Goal: Find specific page/section: Find specific page/section

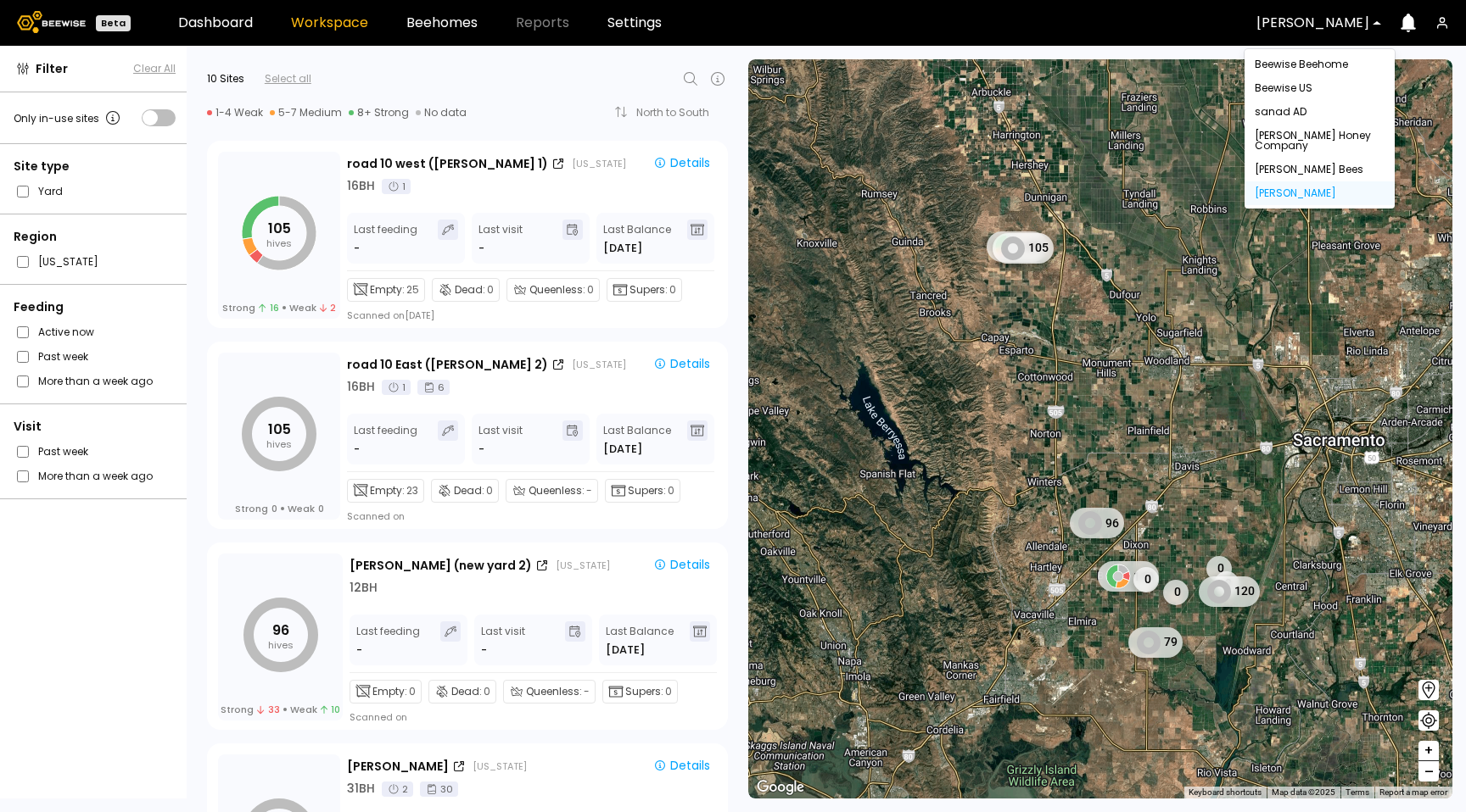
click at [1275, 10] on div "[PERSON_NAME]" at bounding box center [1312, 22] width 136 height 39
click at [1283, 146] on div "[PERSON_NAME] Honey Company" at bounding box center [1320, 140] width 129 height 20
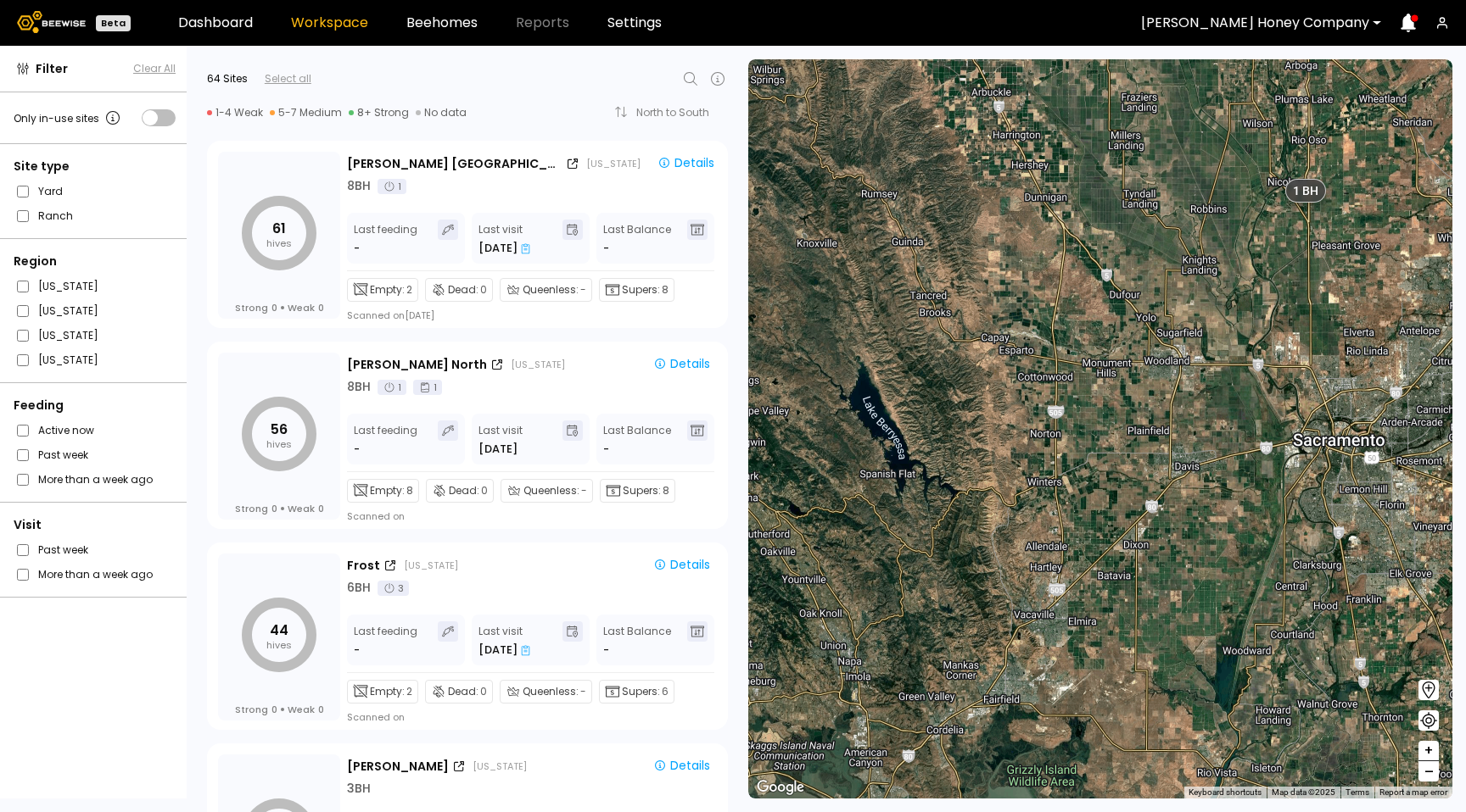
click at [693, 78] on icon at bounding box center [691, 79] width 20 height 20
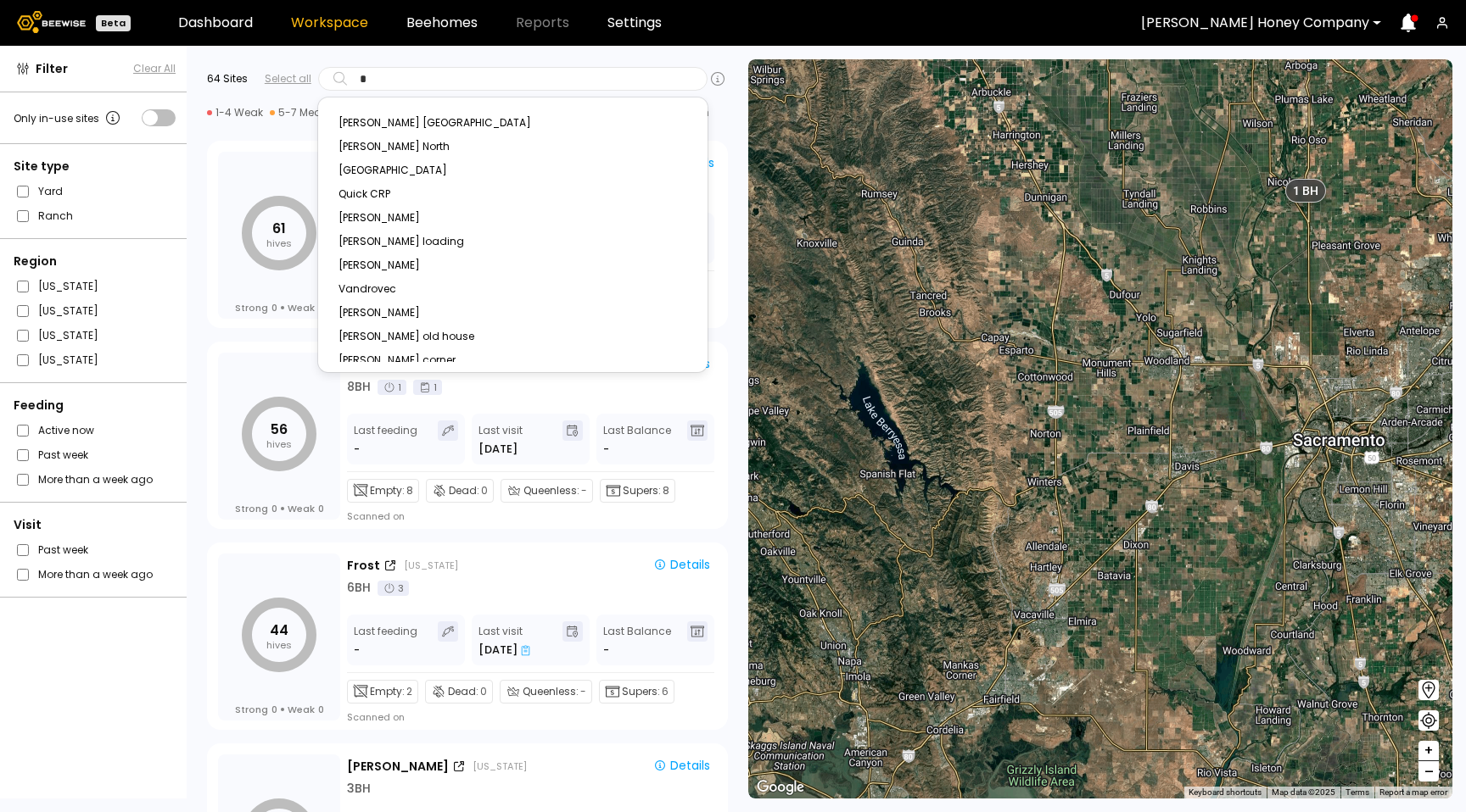
type input "*"
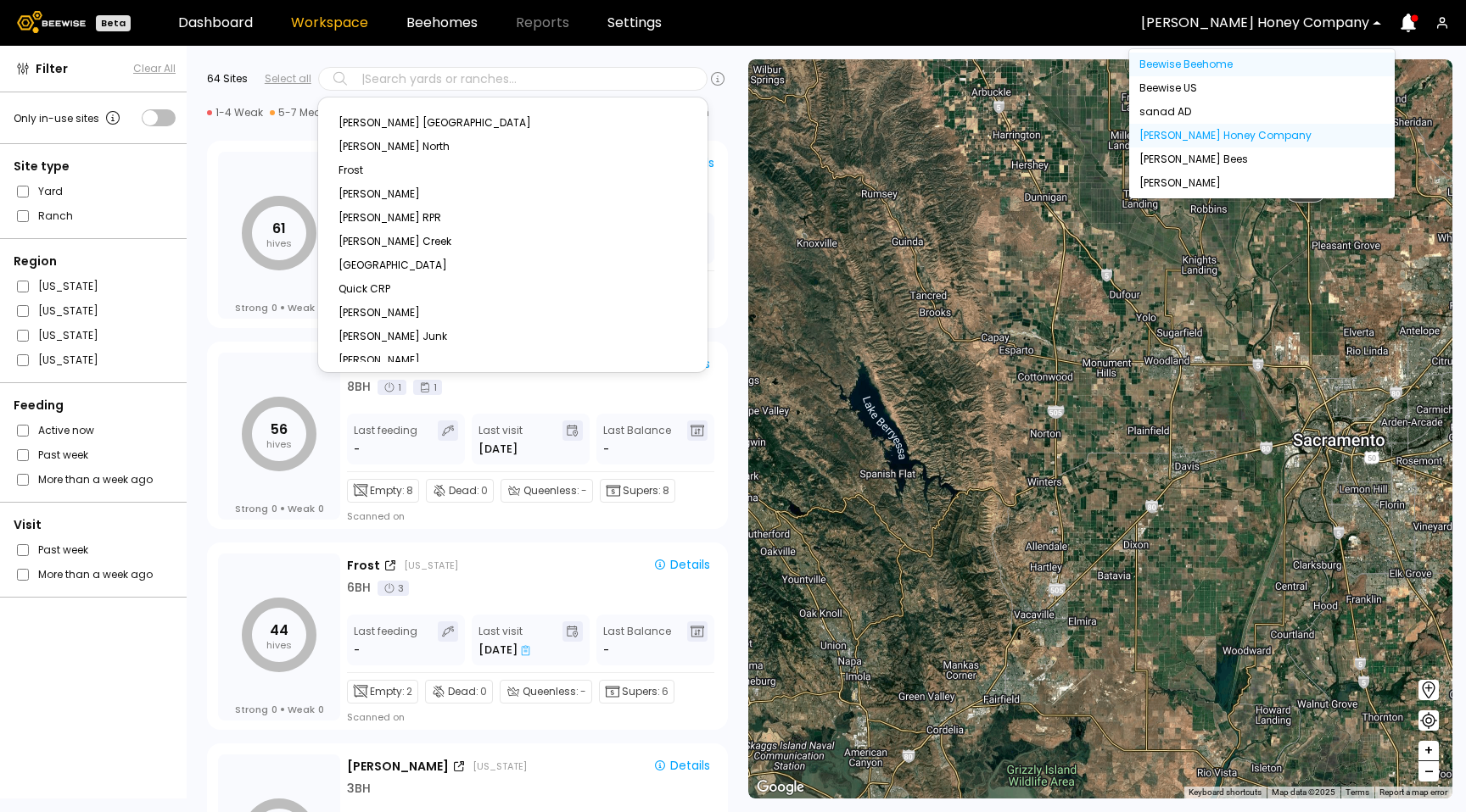
drag, startPoint x: 1255, startPoint y: 8, endPoint x: 1214, endPoint y: 55, distance: 62.4
click at [1255, 8] on div "[PERSON_NAME] Honey Company" at bounding box center [1254, 22] width 252 height 39
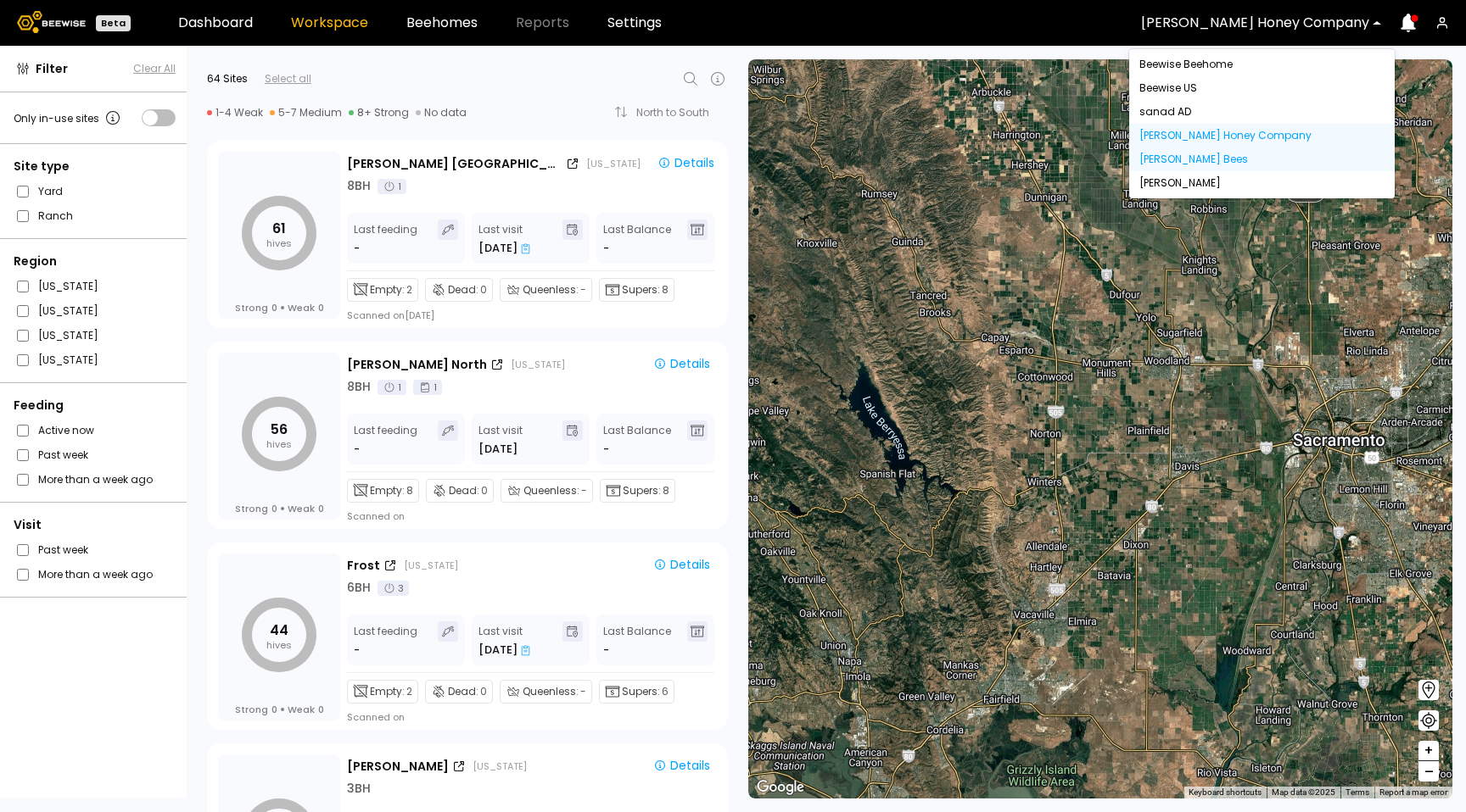
click at [1229, 154] on div "[PERSON_NAME] Bees" at bounding box center [1262, 159] width 245 height 10
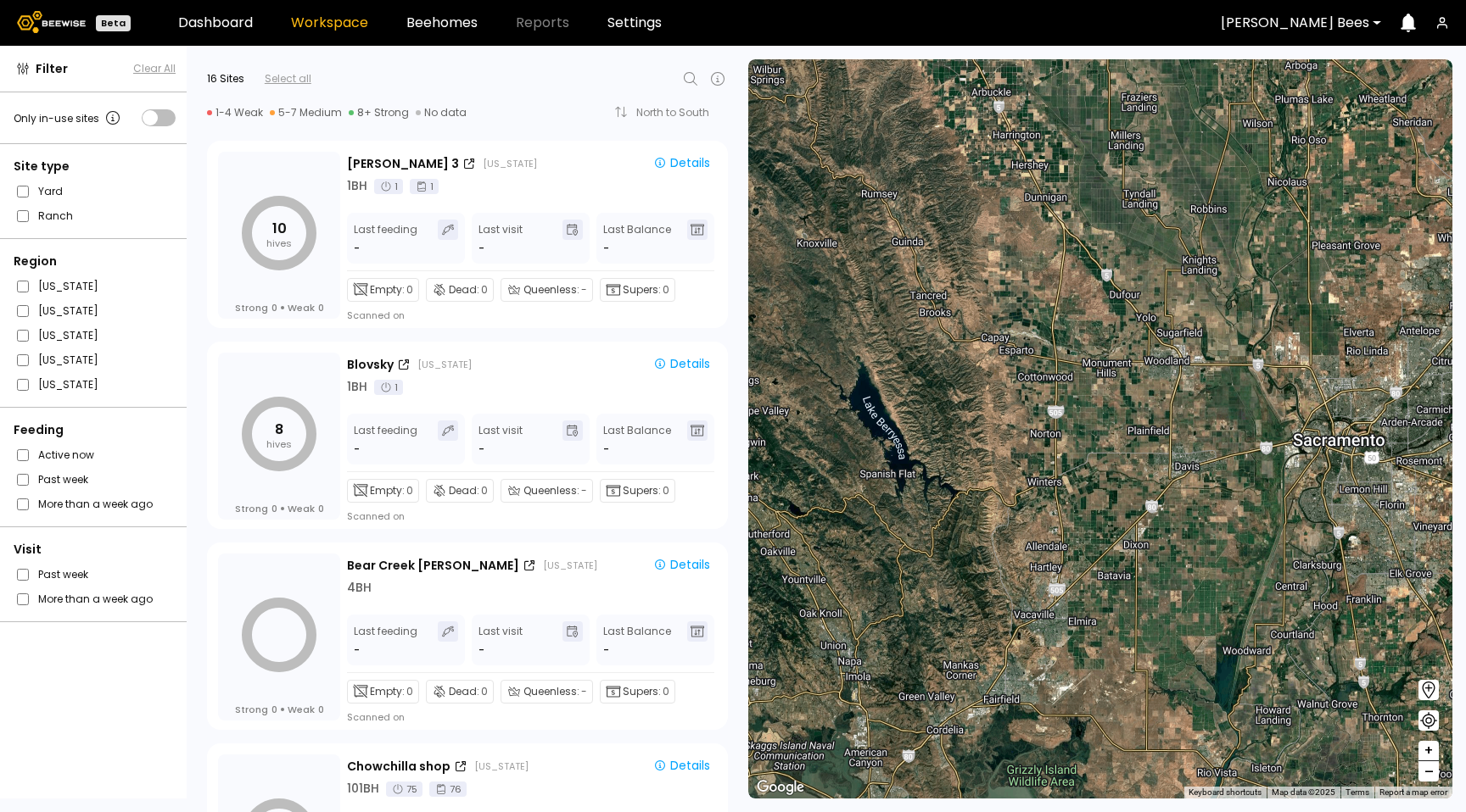
click at [696, 80] on icon at bounding box center [691, 79] width 20 height 20
type input "***"
click at [1330, 21] on div at bounding box center [1294, 22] width 148 height 15
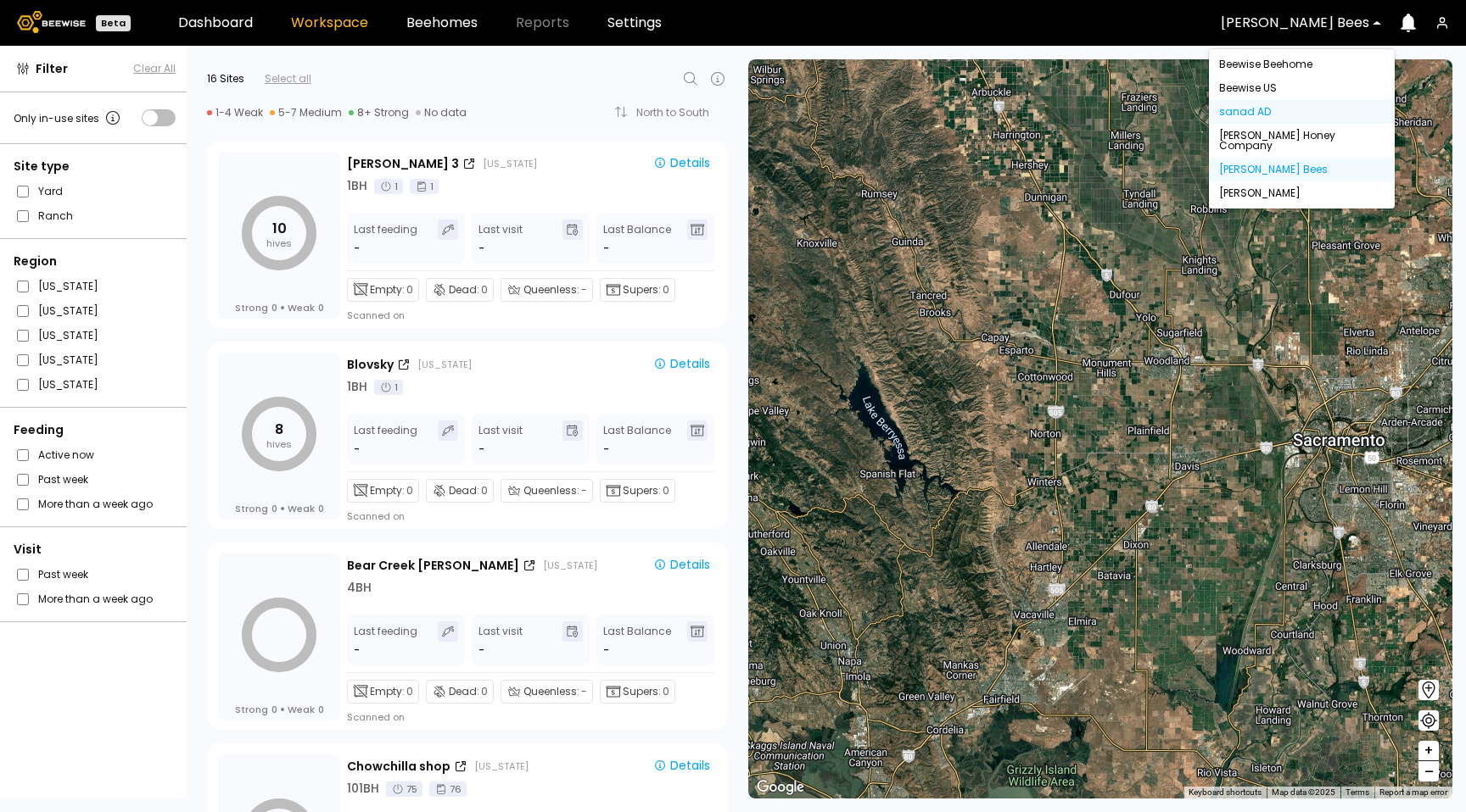
click at [1268, 102] on div "sanad AD" at bounding box center [1301, 112] width 186 height 24
click at [1269, 106] on div "sanad AD" at bounding box center [1302, 111] width 165 height 10
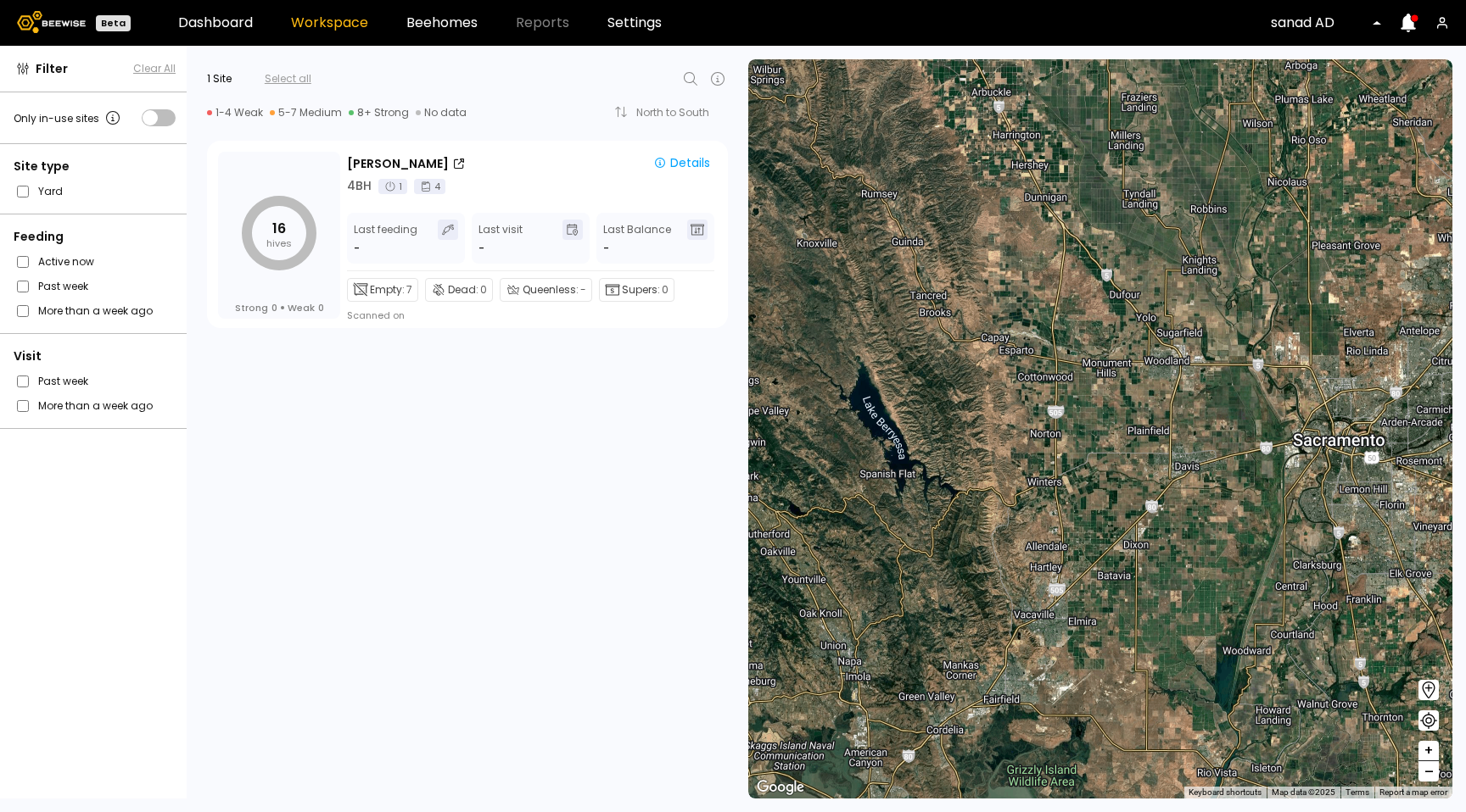
click at [1319, 19] on div at bounding box center [1320, 22] width 99 height 15
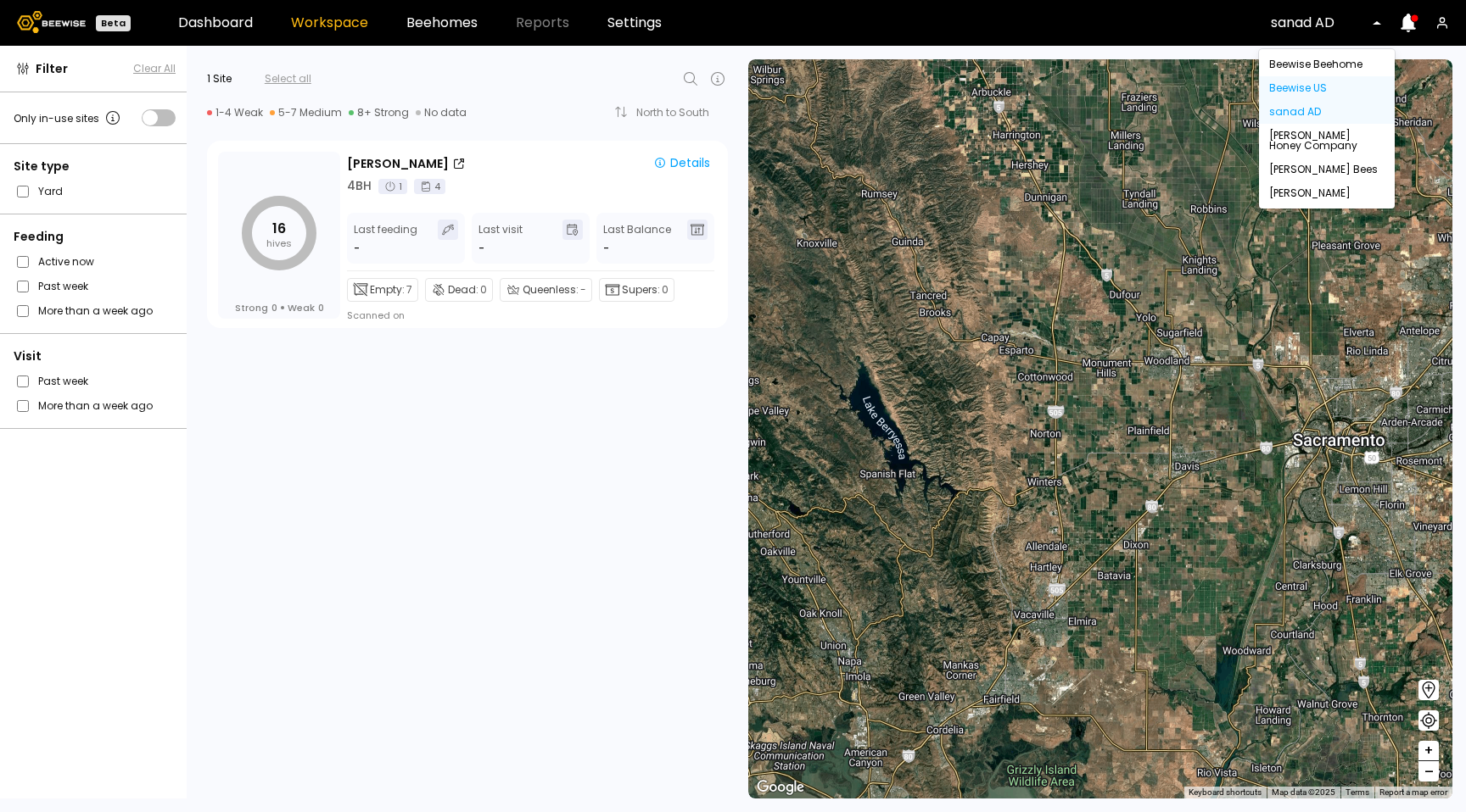
click at [1307, 84] on div "Beewise US" at bounding box center [1327, 89] width 115 height 10
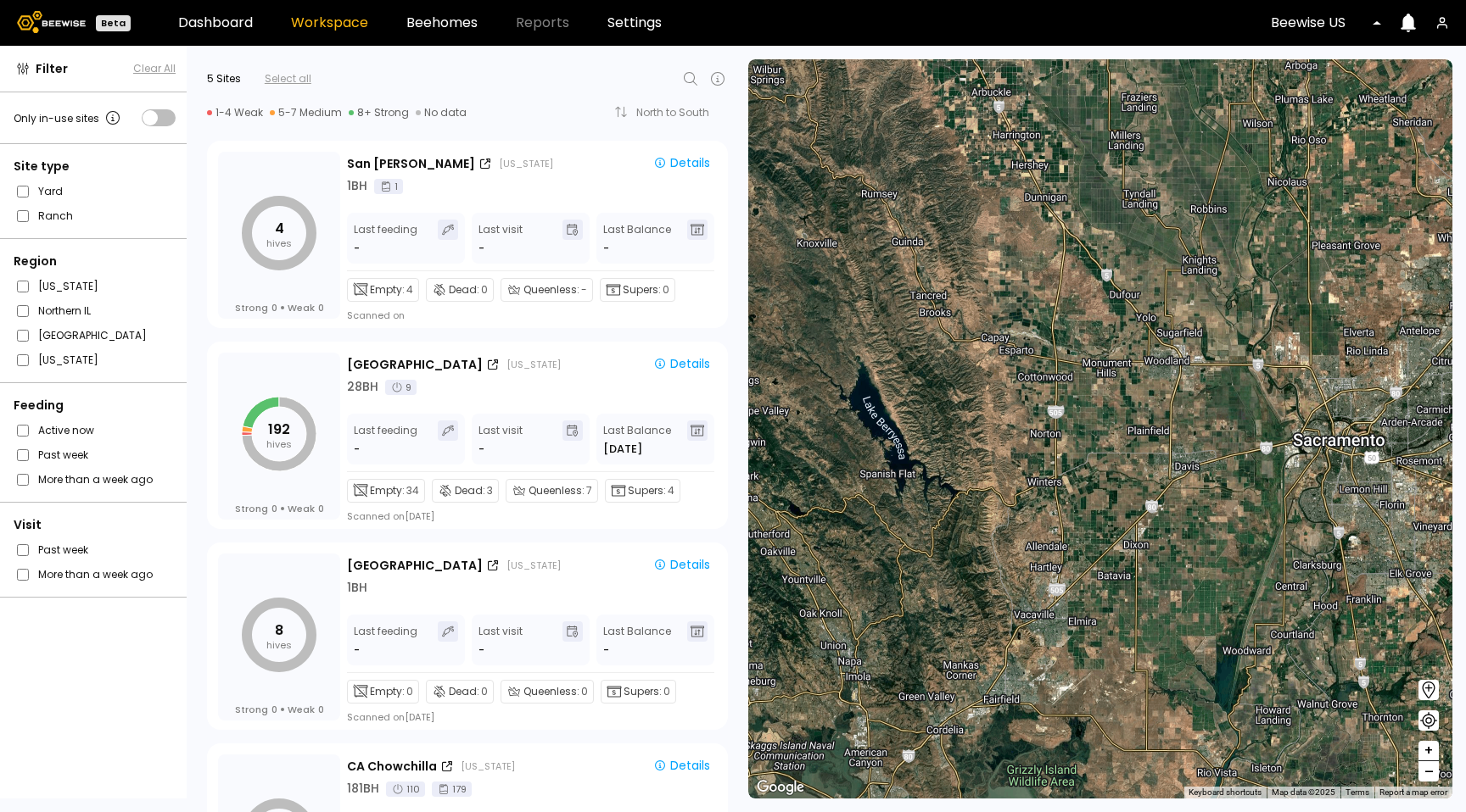
click at [693, 79] on icon at bounding box center [691, 79] width 20 height 20
type input "*"
type input "****"
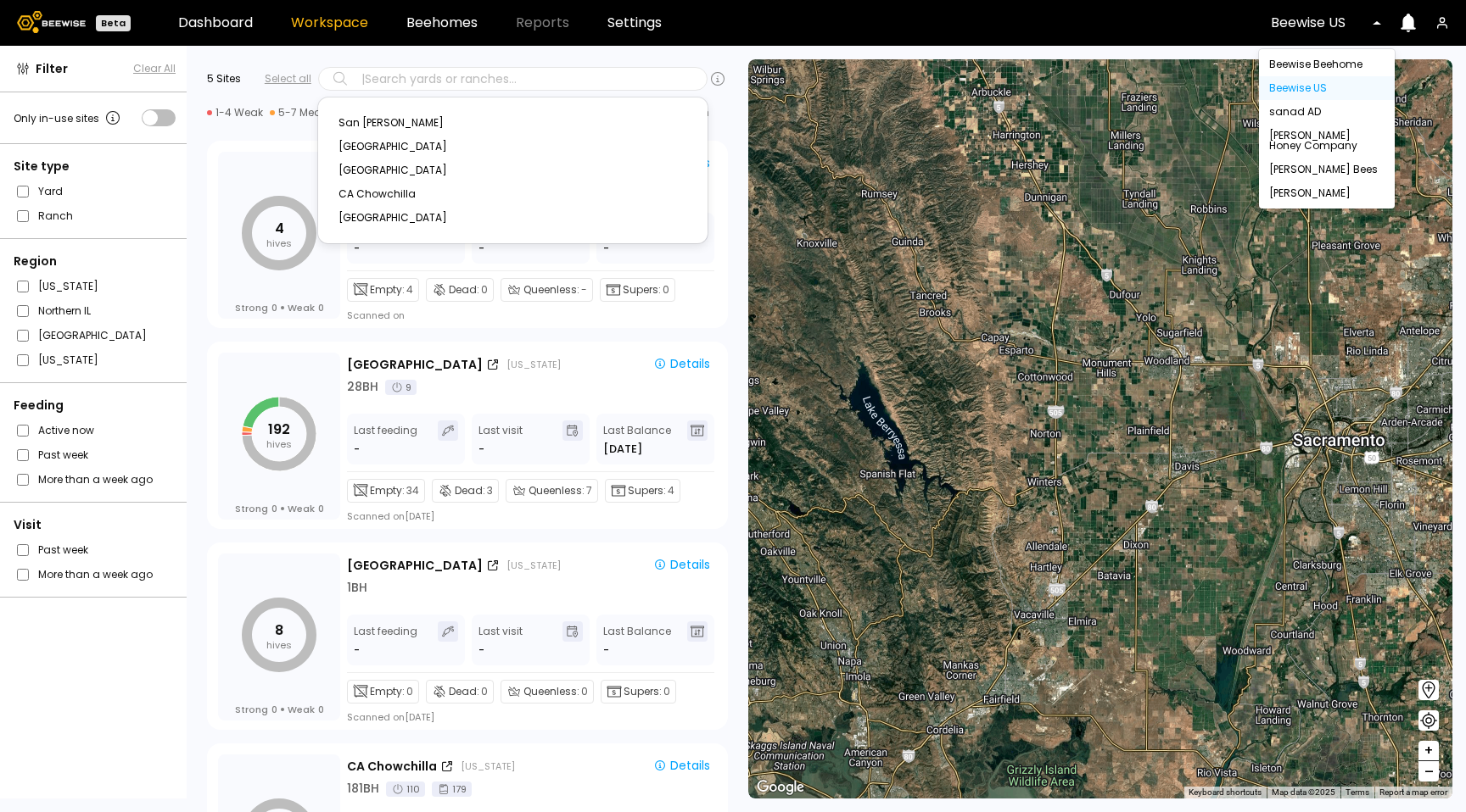
click at [1336, 27] on div at bounding box center [1320, 22] width 99 height 15
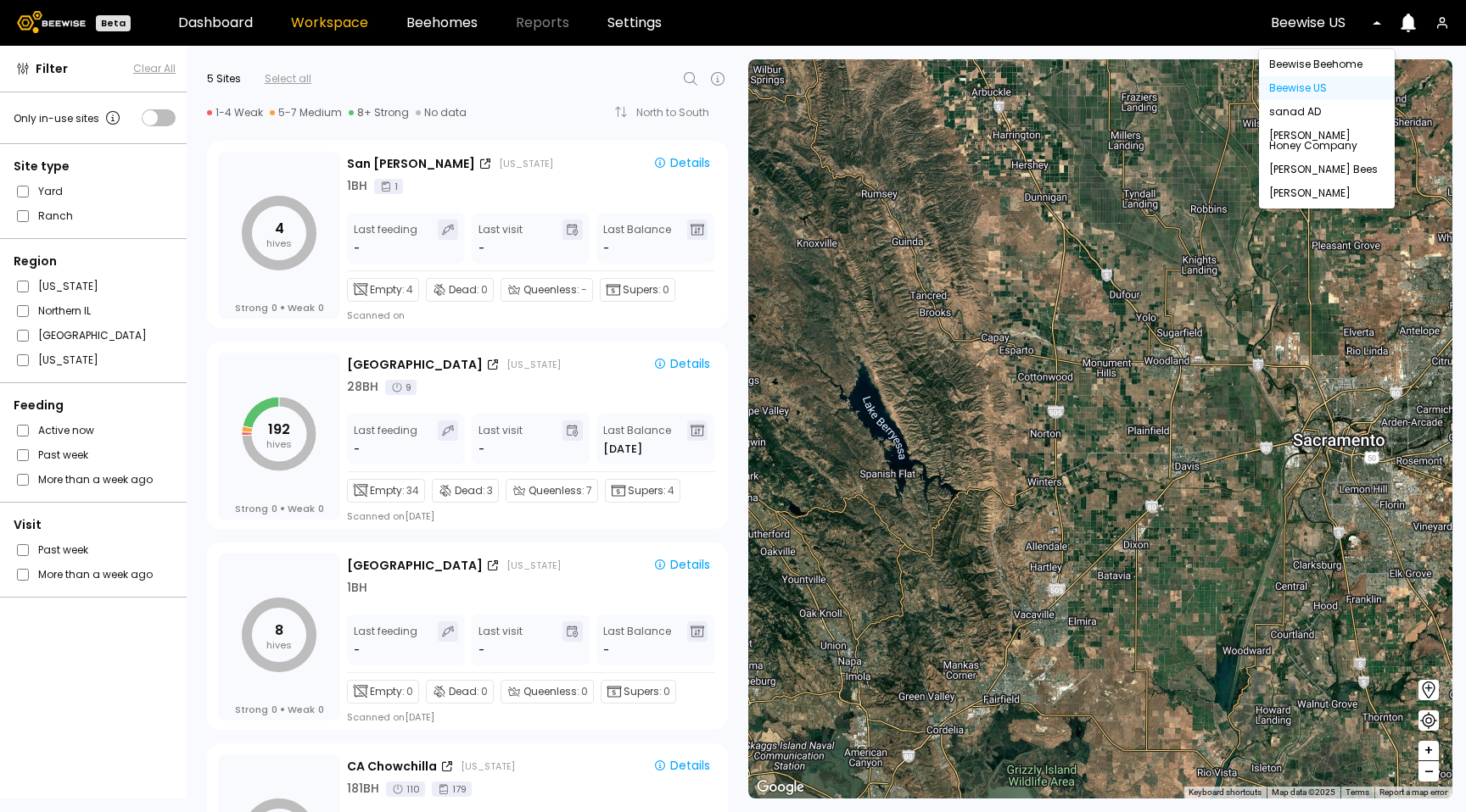
click at [688, 91] on div "5 Sites Select all" at bounding box center [467, 79] width 521 height 26
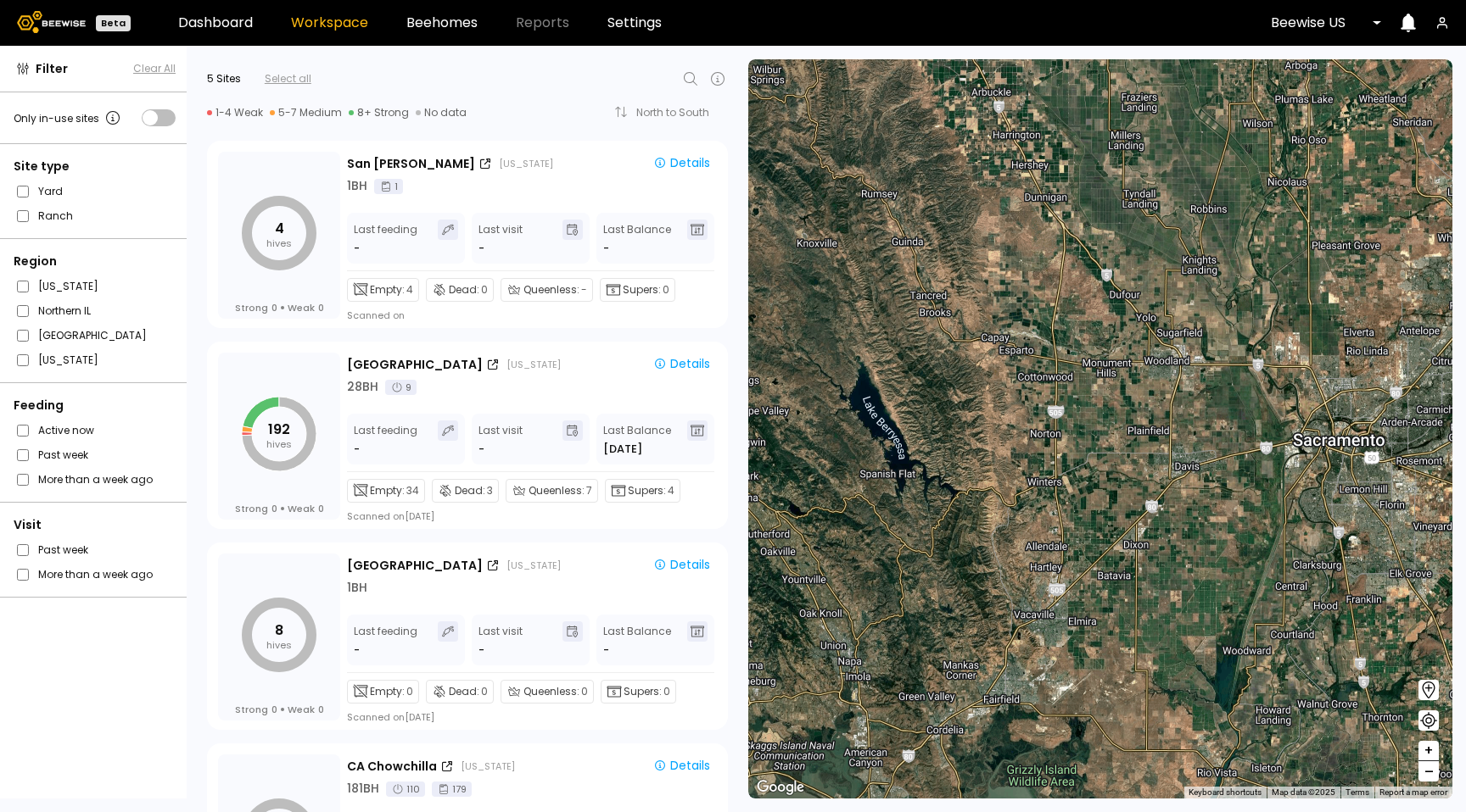
click at [689, 84] on icon at bounding box center [691, 79] width 20 height 20
type input "****"
click at [1315, 20] on div at bounding box center [1320, 22] width 99 height 15
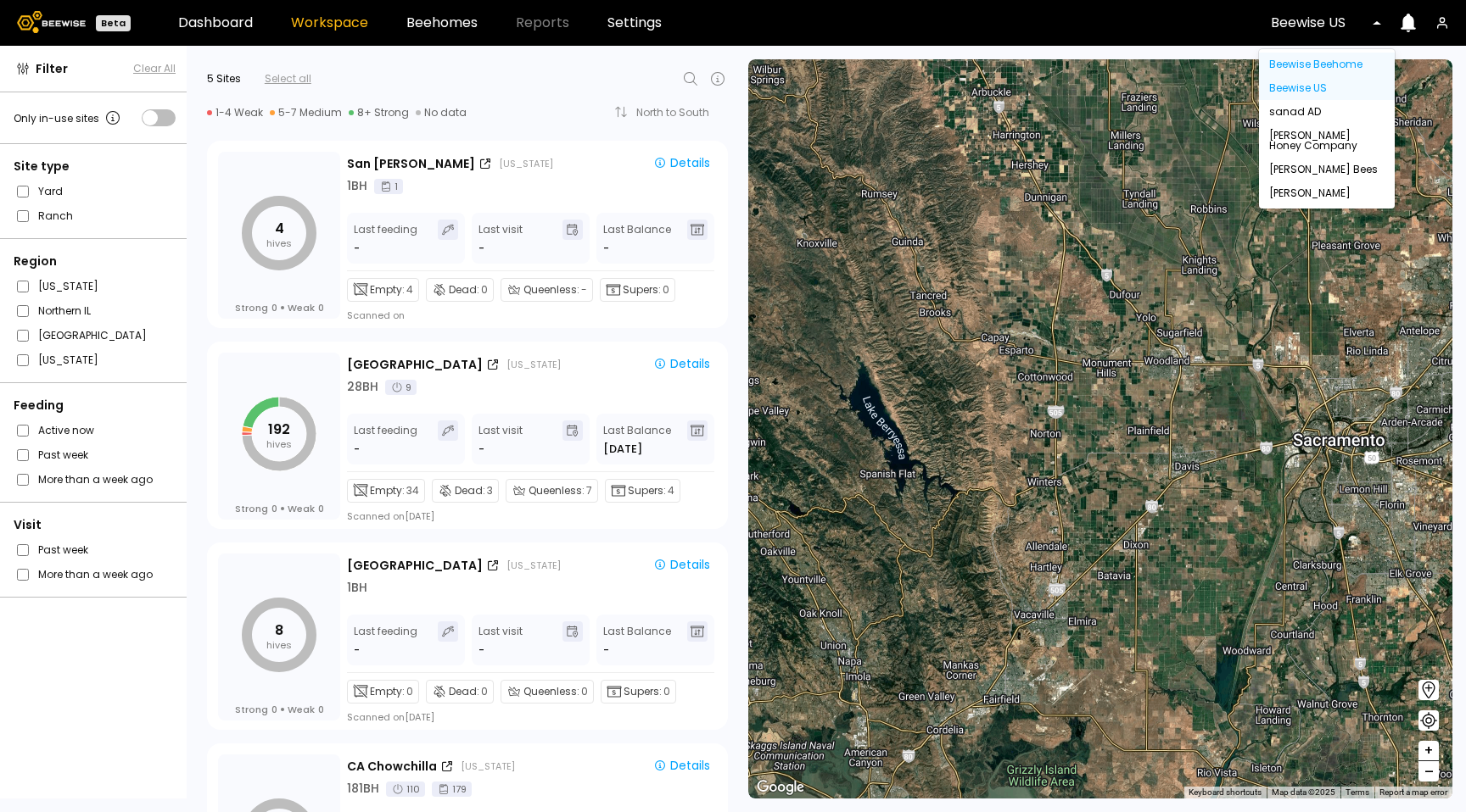
click at [1283, 67] on div "Beewise Beehome" at bounding box center [1327, 65] width 115 height 10
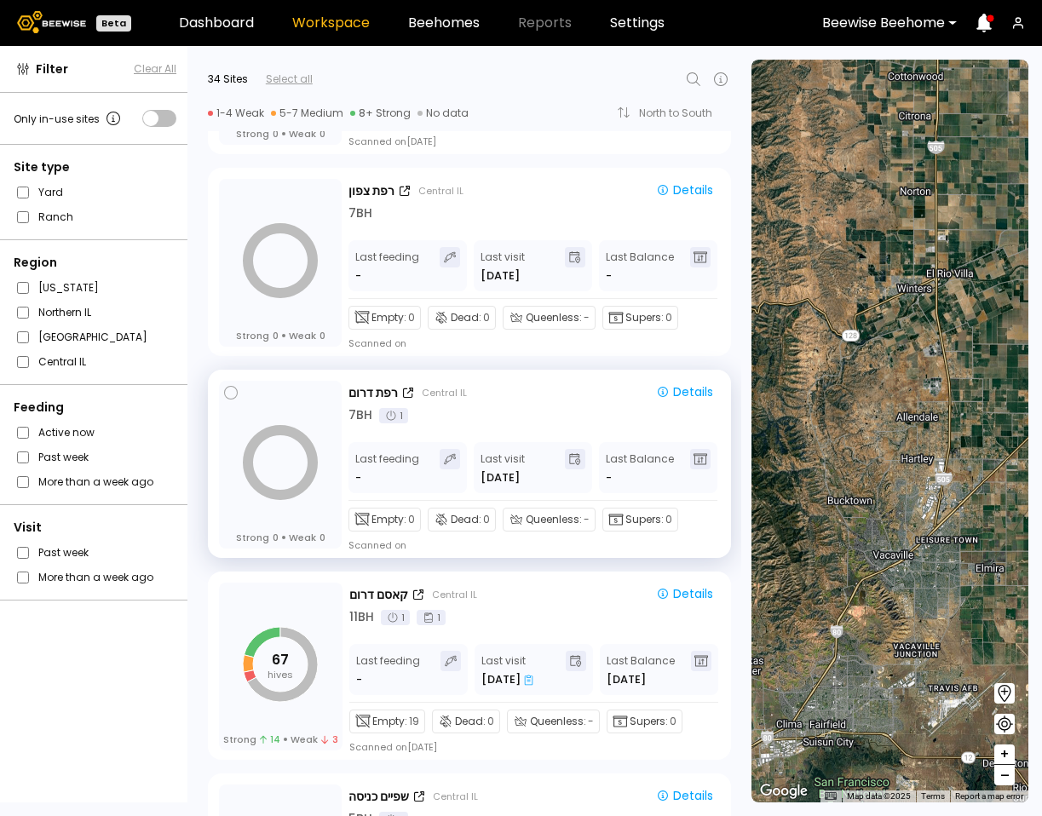
scroll to position [6026, 0]
